Goal: Navigation & Orientation: Understand site structure

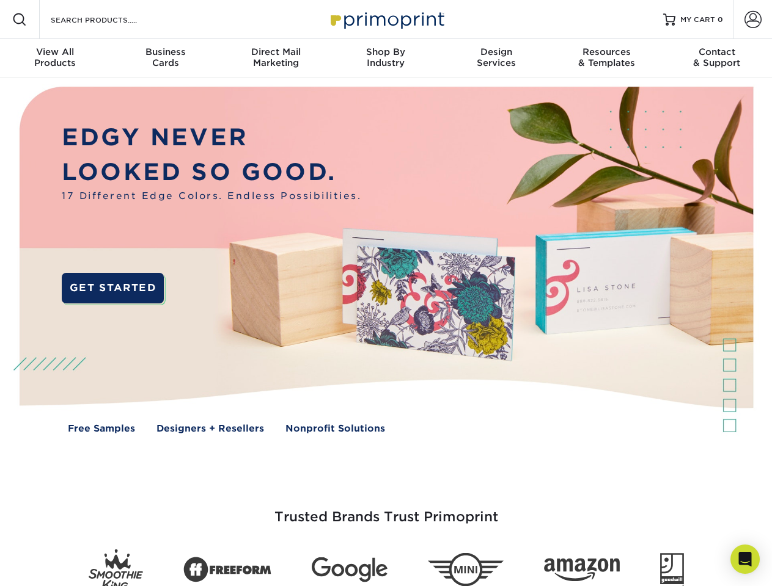
click at [385, 293] on img at bounding box center [386, 269] width 764 height 382
click at [20, 20] on span at bounding box center [19, 19] width 15 height 15
click at [752, 20] on span at bounding box center [752, 19] width 17 height 17
click at [55, 59] on div "View All Products" at bounding box center [55, 57] width 110 height 22
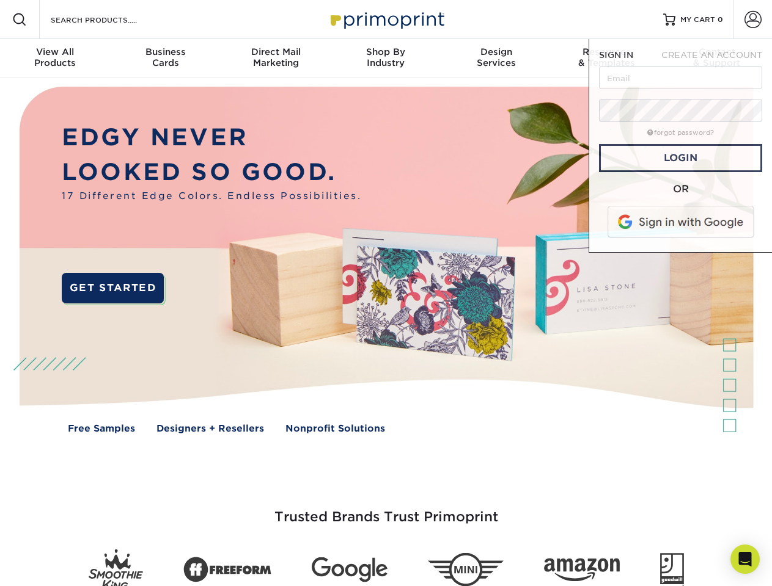
click at [165, 59] on div "Business Cards" at bounding box center [165, 57] width 110 height 22
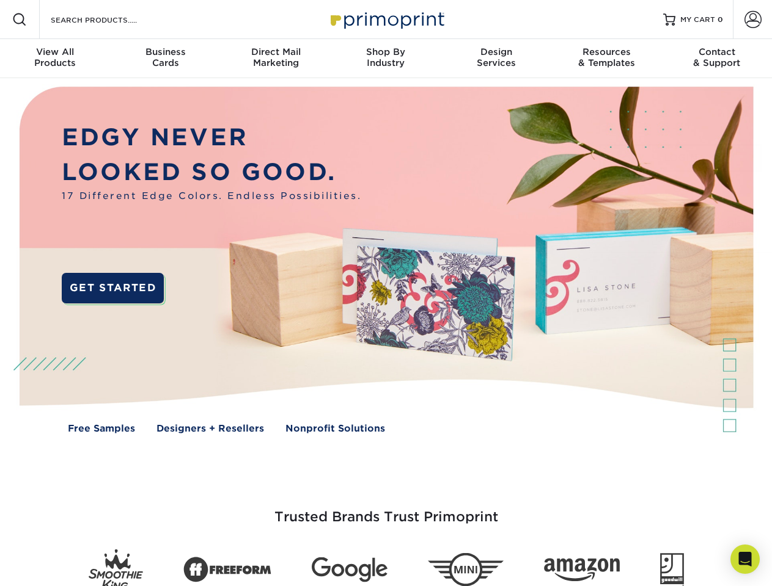
click at [276, 59] on div "Direct Mail Marketing" at bounding box center [276, 57] width 110 height 22
click at [385, 59] on div "Shop By Industry" at bounding box center [386, 57] width 110 height 22
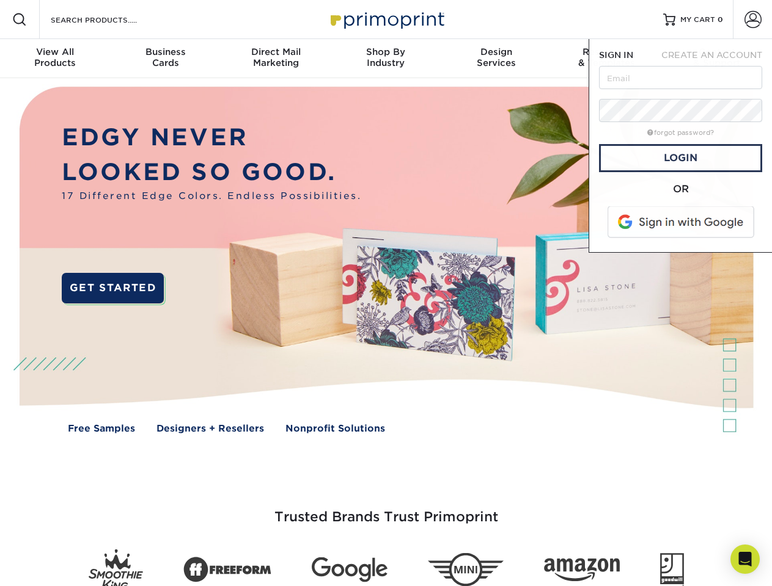
click at [496, 59] on div "Design Services" at bounding box center [496, 57] width 110 height 22
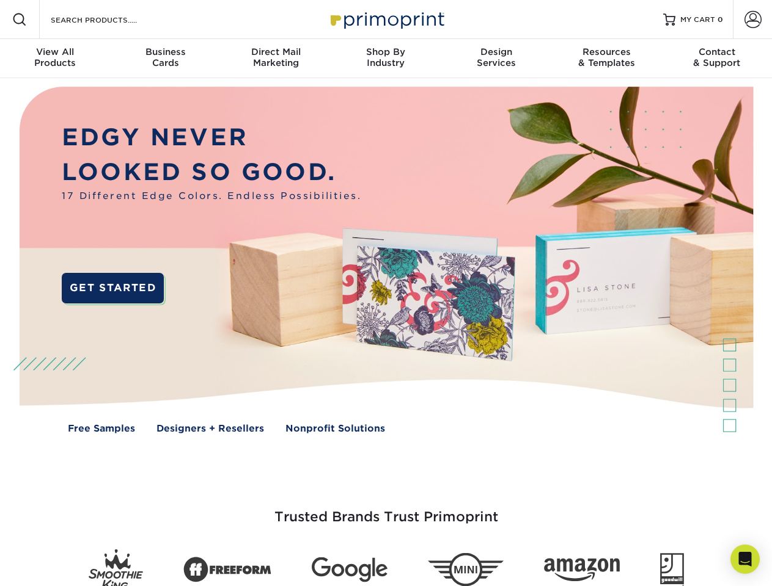
click at [606, 59] on span "SIGN IN" at bounding box center [616, 55] width 34 height 10
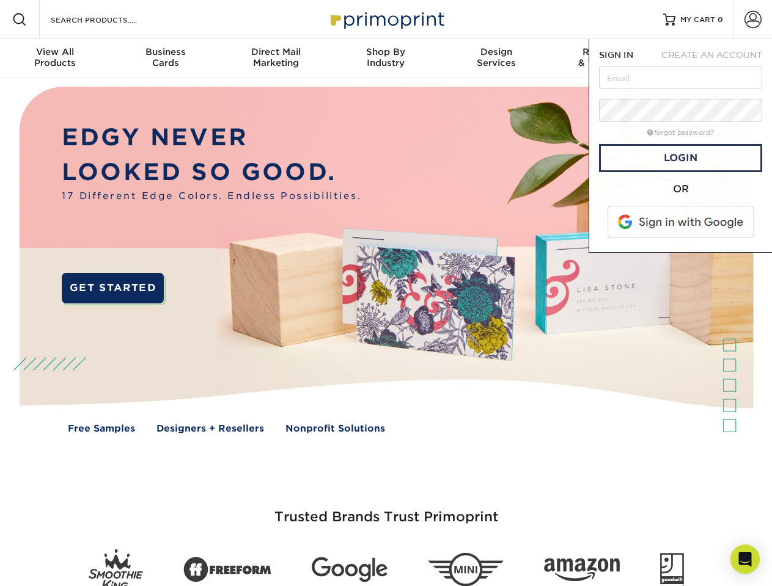
click at [717, 59] on span "CREATE AN ACCOUNT" at bounding box center [711, 55] width 101 height 10
